Goal: Task Accomplishment & Management: Use online tool/utility

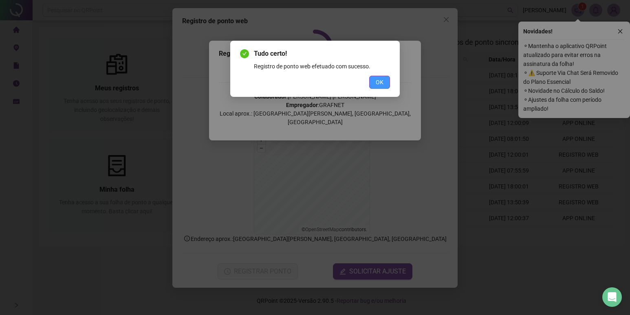
click at [383, 82] on span "OK" at bounding box center [380, 82] width 8 height 9
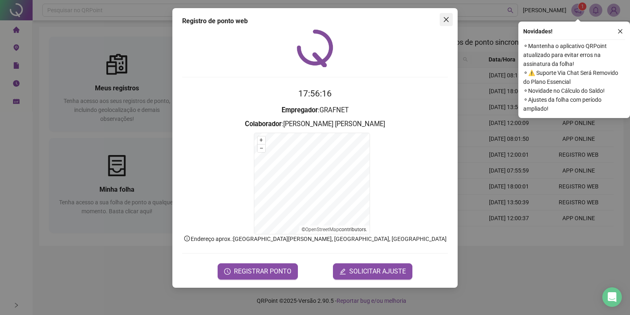
click at [448, 22] on icon "close" at bounding box center [446, 19] width 5 height 5
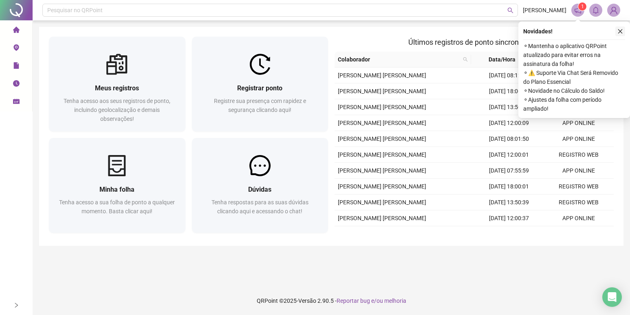
click at [621, 31] on icon "close" at bounding box center [620, 32] width 6 height 6
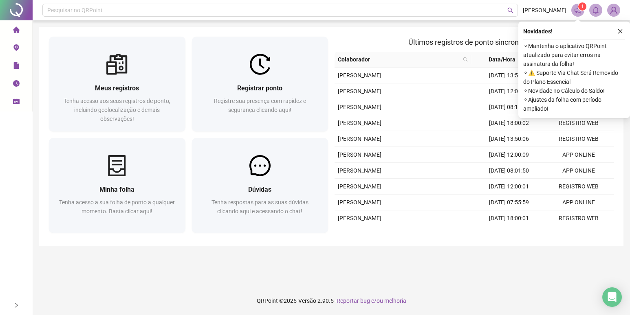
click at [622, 32] on icon "close" at bounding box center [620, 32] width 6 height 6
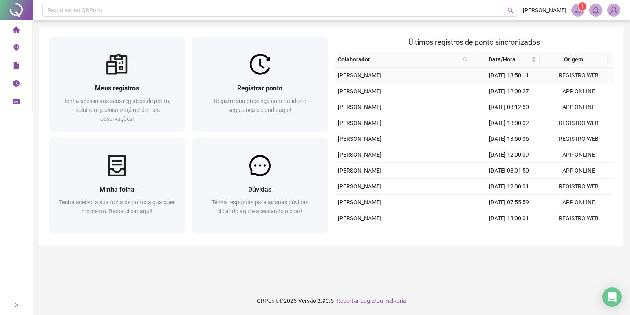
click at [518, 76] on td "19/08/2025 13:50:11" at bounding box center [509, 76] width 70 height 16
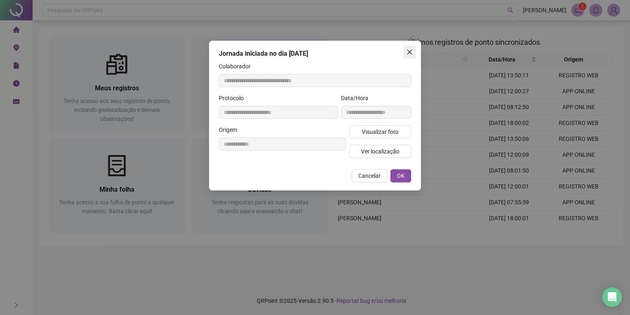
click at [408, 55] on icon "close" at bounding box center [409, 52] width 7 height 7
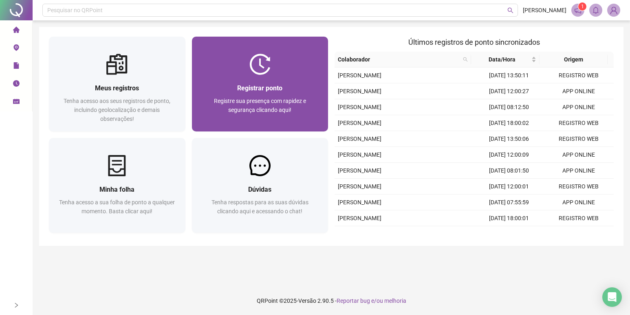
click at [228, 112] on div "Registre sua presença com rapidez e segurança clicando aqui!" at bounding box center [260, 110] width 117 height 27
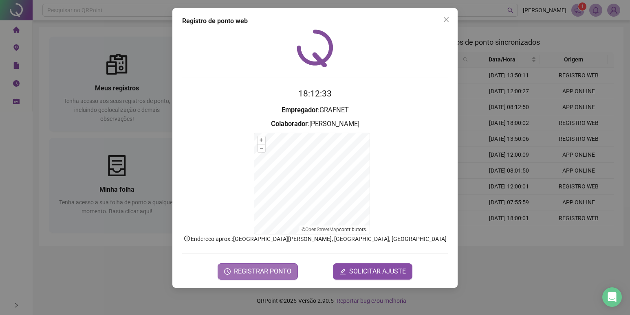
click at [249, 265] on button "REGISTRAR PONTO" at bounding box center [258, 272] width 80 height 16
